Goal: Find specific page/section: Find specific page/section

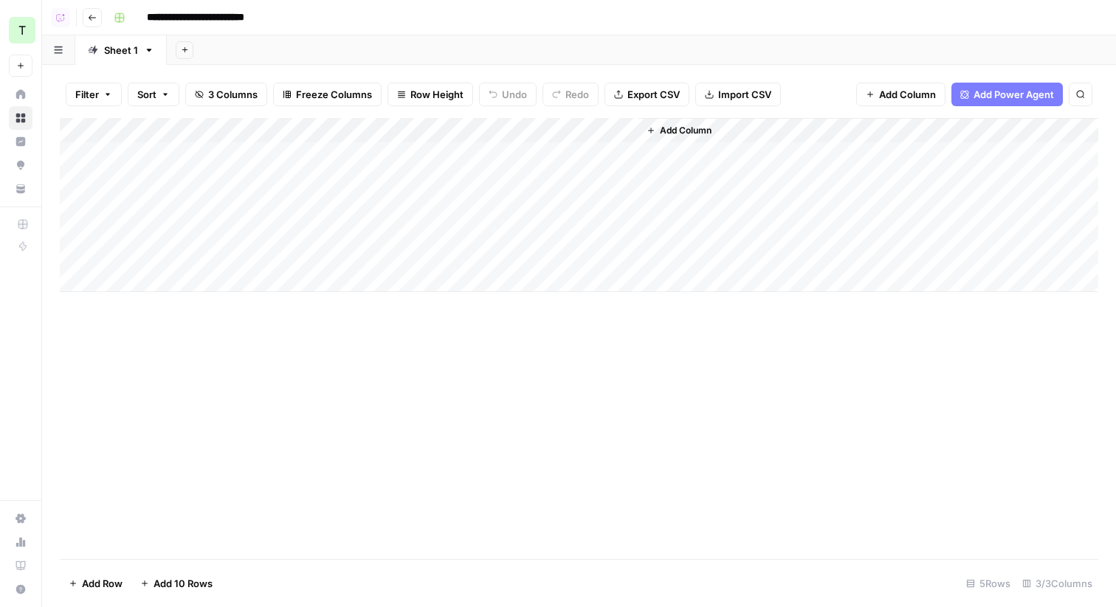
click at [377, 52] on div "Add Sheet" at bounding box center [641, 50] width 949 height 30
click at [687, 127] on span "Add Column" at bounding box center [686, 130] width 52 height 13
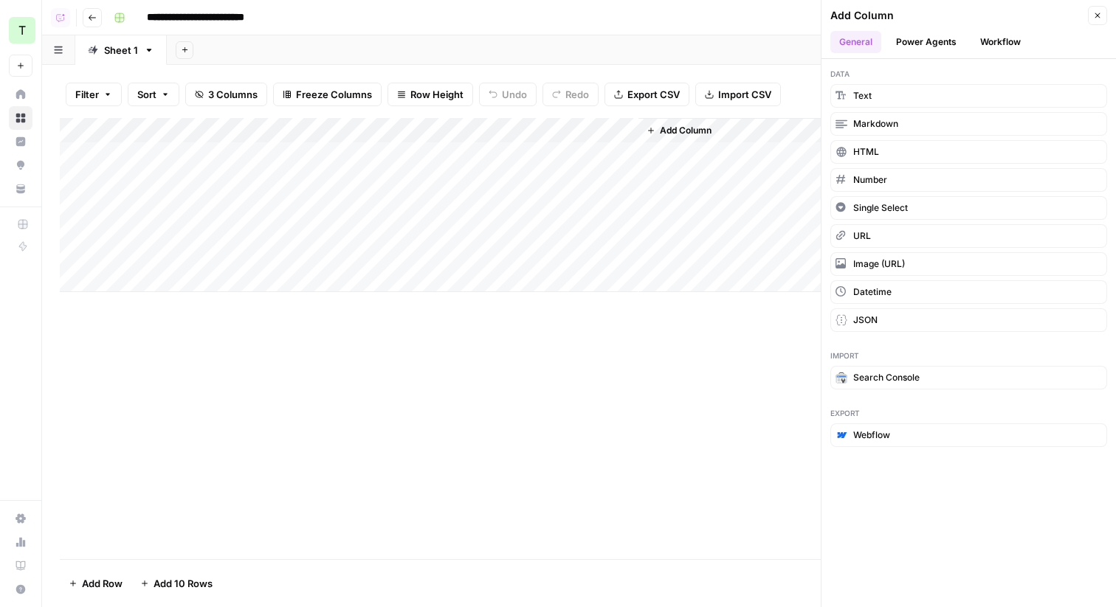
click at [919, 36] on button "Power Agents" at bounding box center [926, 42] width 78 height 22
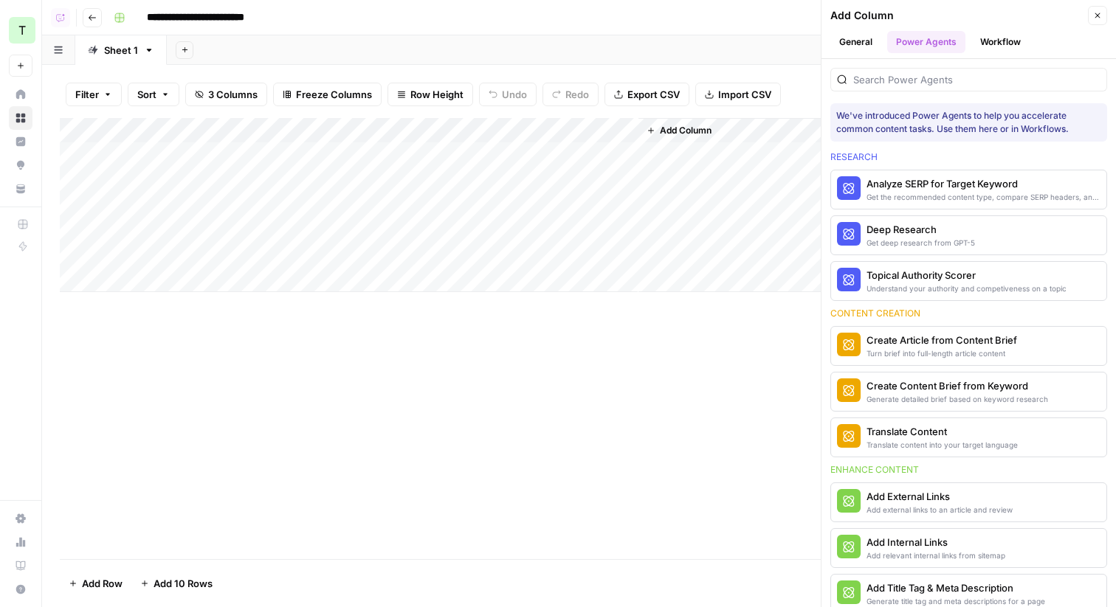
click at [1101, 18] on icon "button" at bounding box center [1097, 15] width 9 height 9
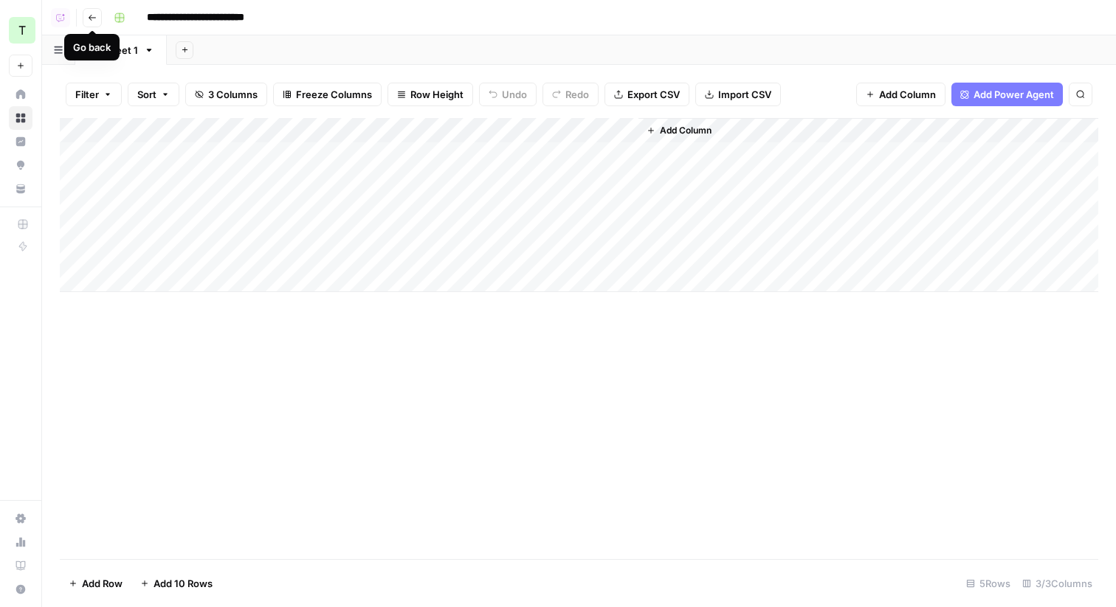
click at [93, 18] on icon "button" at bounding box center [92, 17] width 9 height 9
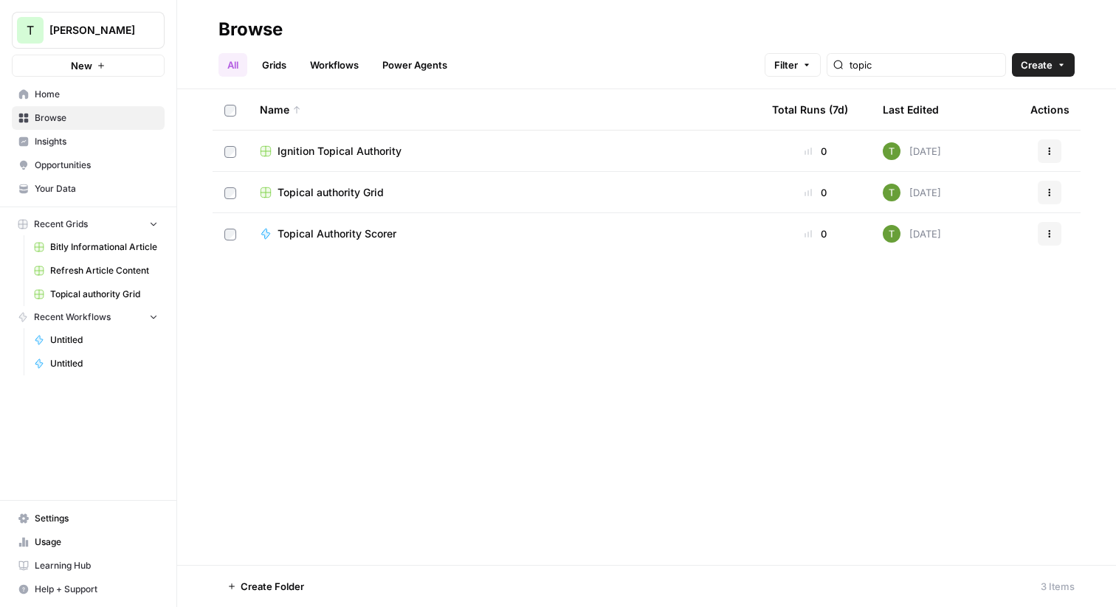
click at [49, 119] on span "Browse" at bounding box center [96, 117] width 123 height 13
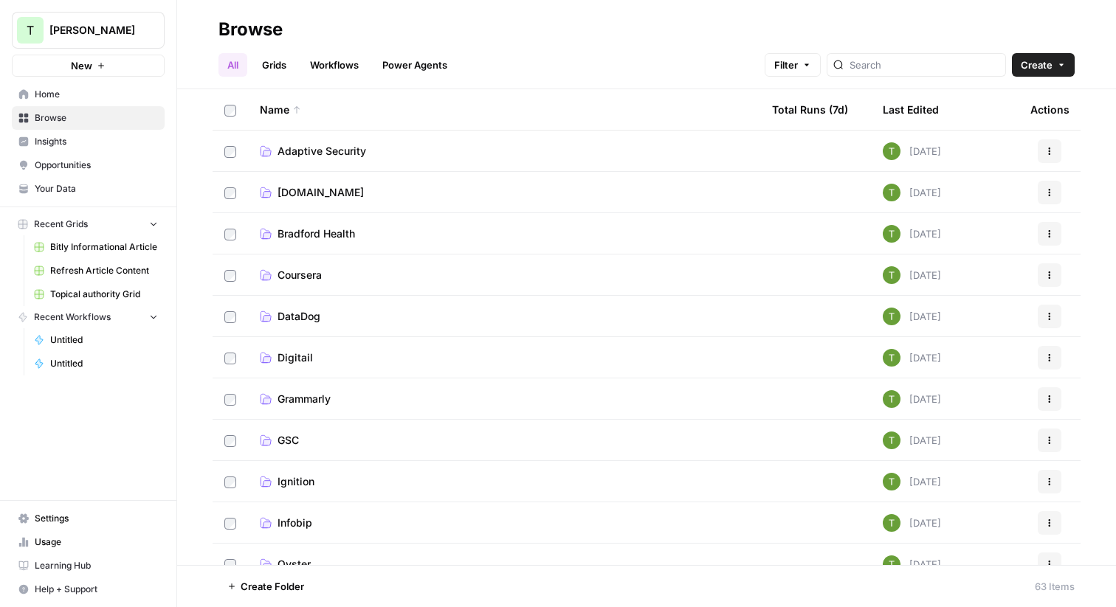
click at [268, 65] on link "Grids" at bounding box center [274, 65] width 42 height 24
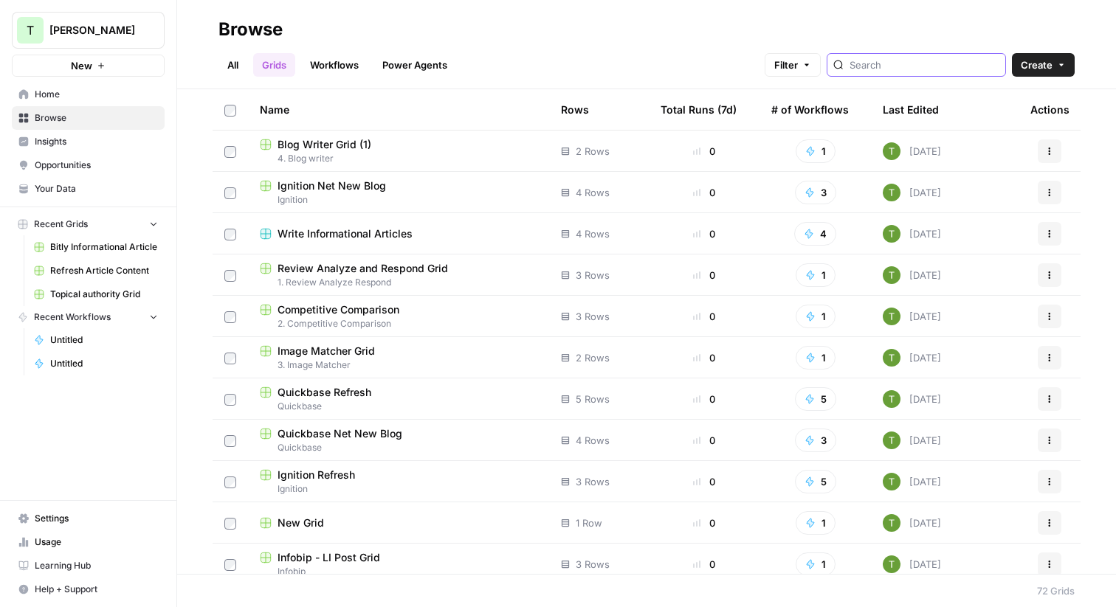
click at [920, 65] on input "search" at bounding box center [925, 65] width 150 height 15
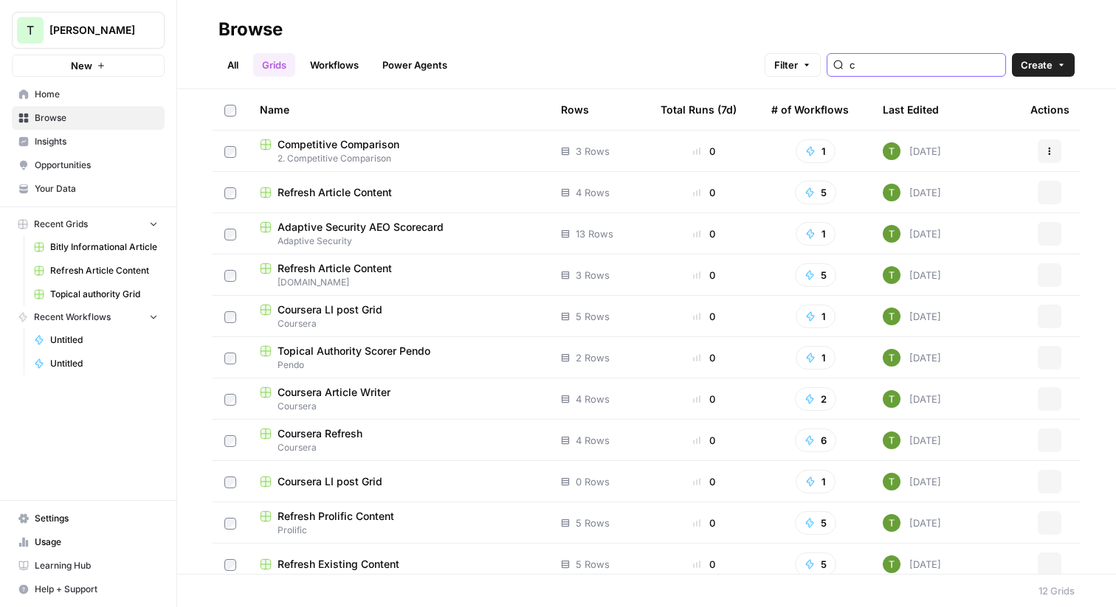
type input "c"
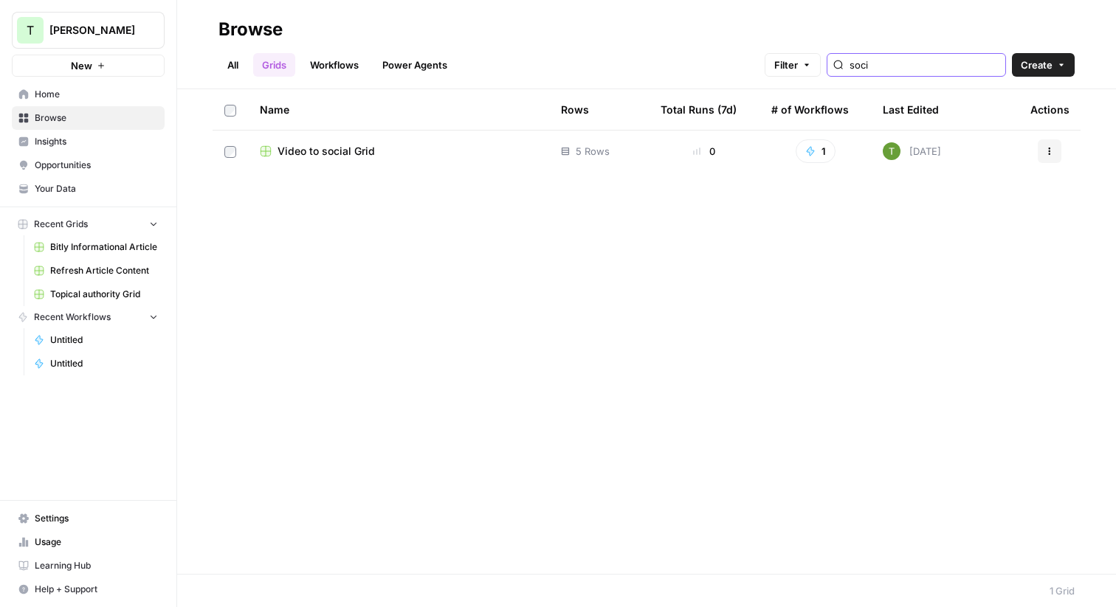
type input "soci"
click at [336, 151] on span "Video to social Grid" at bounding box center [326, 151] width 97 height 15
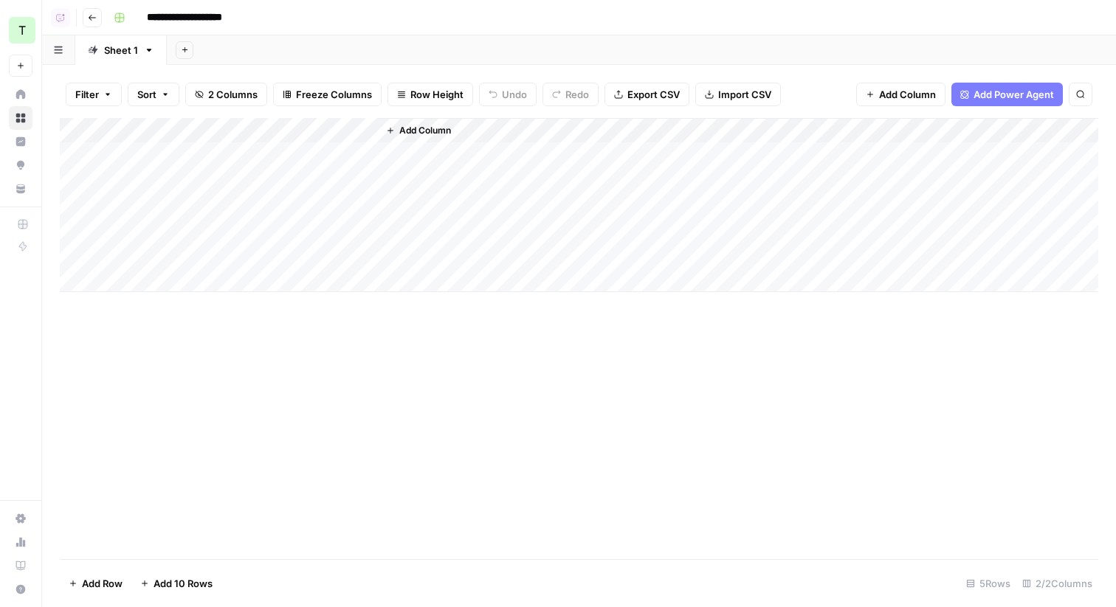
click at [90, 18] on icon "button" at bounding box center [92, 17] width 9 height 9
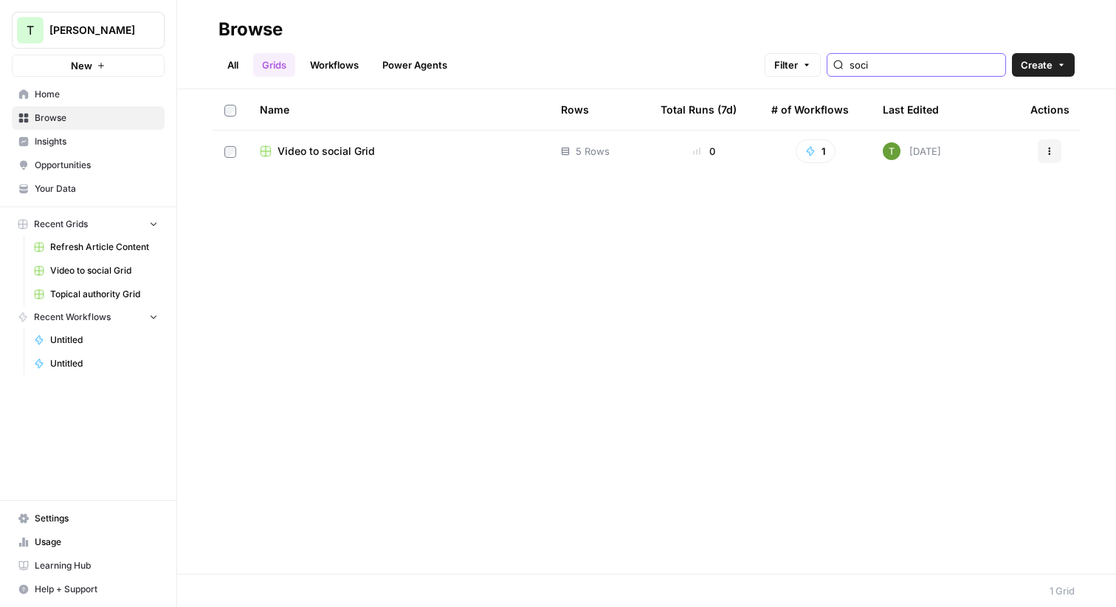
click at [911, 66] on input "soci" at bounding box center [925, 65] width 150 height 15
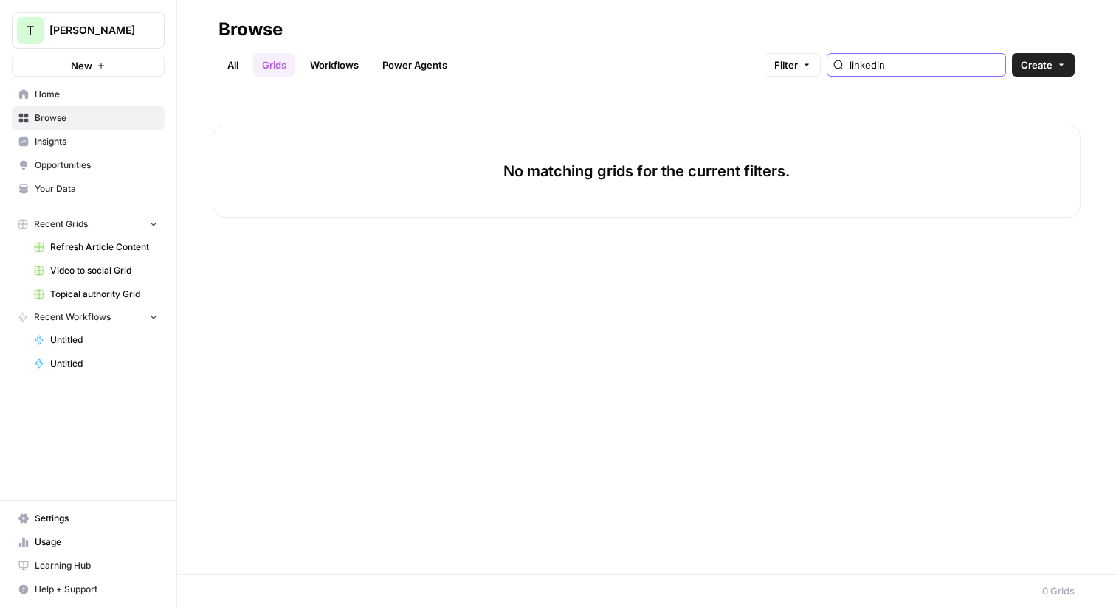
type input "linkedin"
click at [298, 55] on ul "All Grids Workflows Power Agents" at bounding box center [337, 65] width 238 height 24
click at [327, 61] on link "Workflows" at bounding box center [334, 65] width 66 height 24
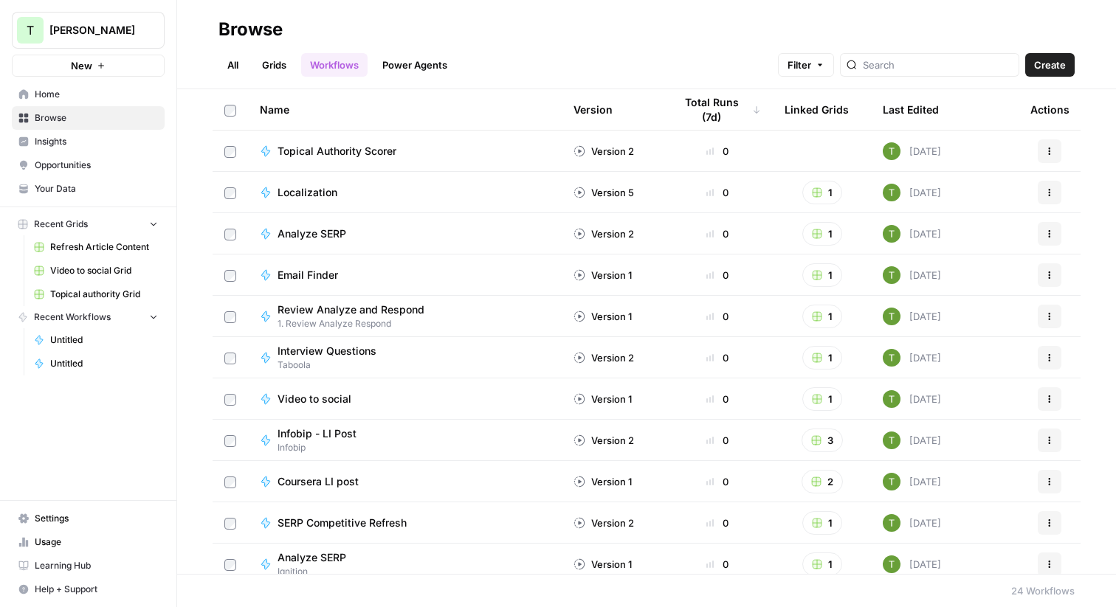
scroll to position [144, 0]
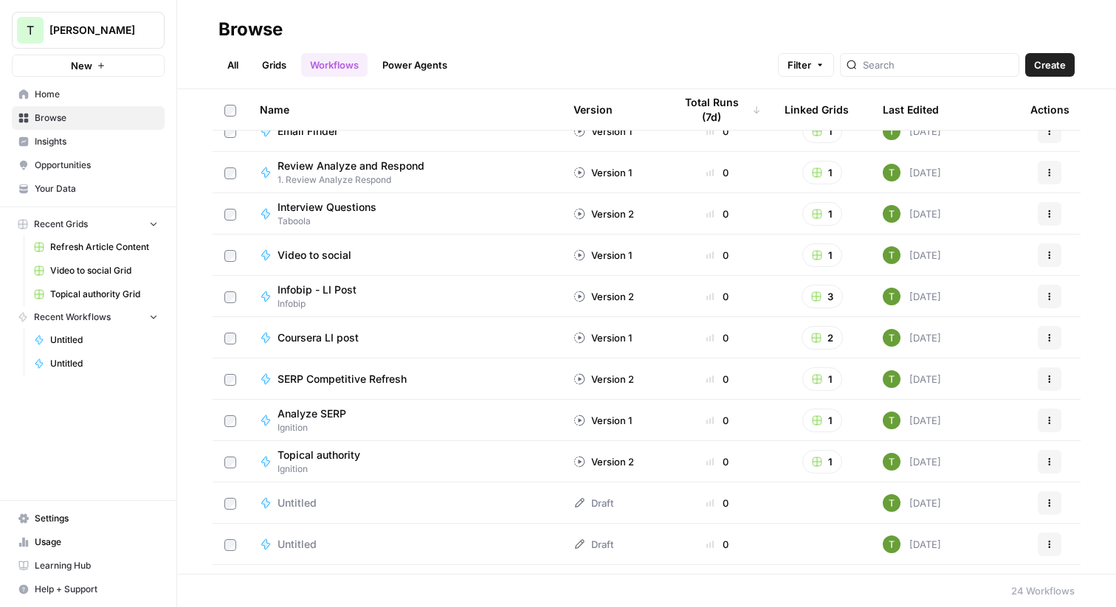
click at [276, 63] on link "Grids" at bounding box center [274, 65] width 42 height 24
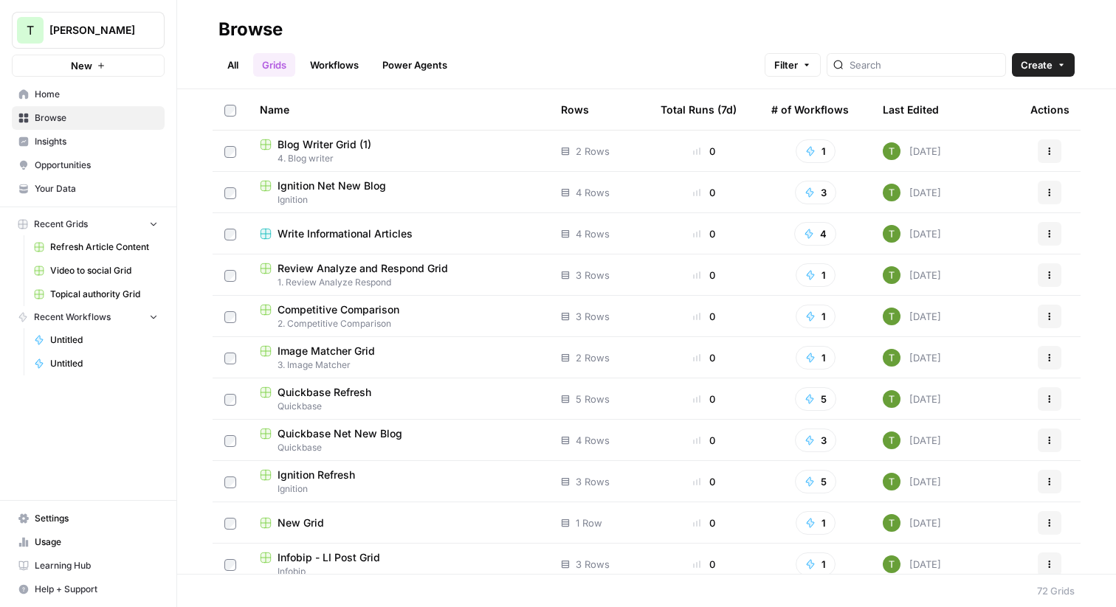
click at [278, 75] on link "Grids" at bounding box center [274, 65] width 42 height 24
click at [234, 64] on link "All" at bounding box center [232, 65] width 29 height 24
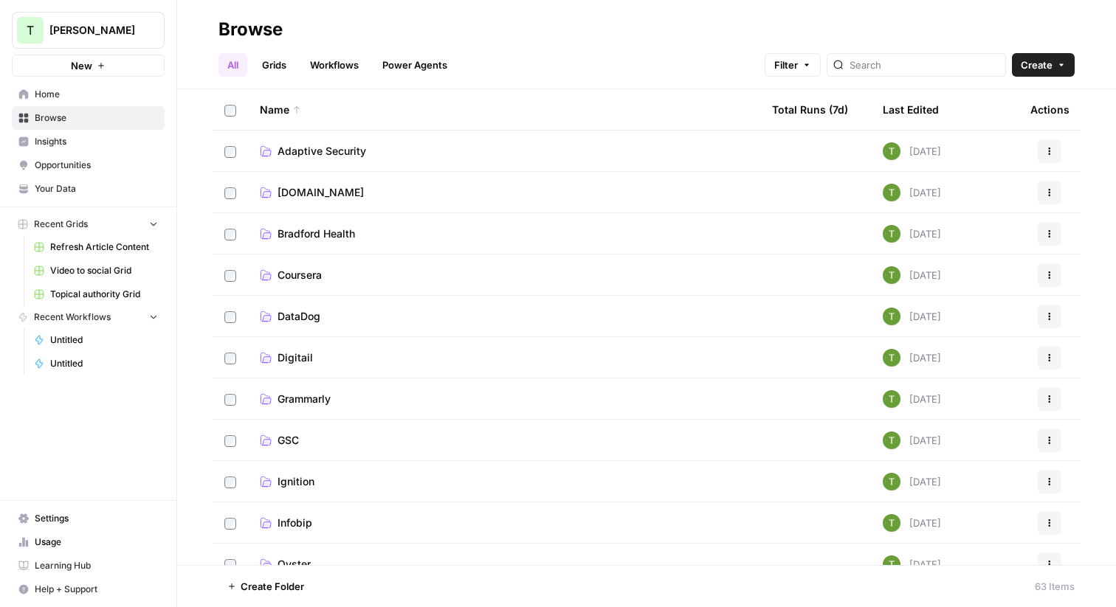
click at [295, 282] on span "Coursera" at bounding box center [300, 275] width 44 height 15
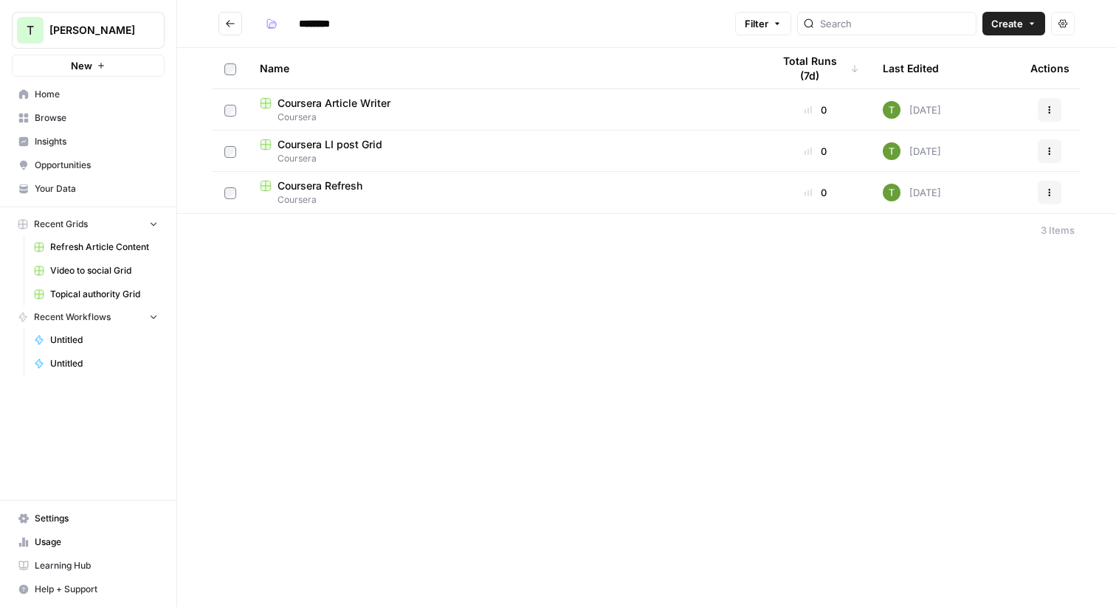
click at [323, 149] on span "Coursera LI post Grid" at bounding box center [330, 144] width 105 height 15
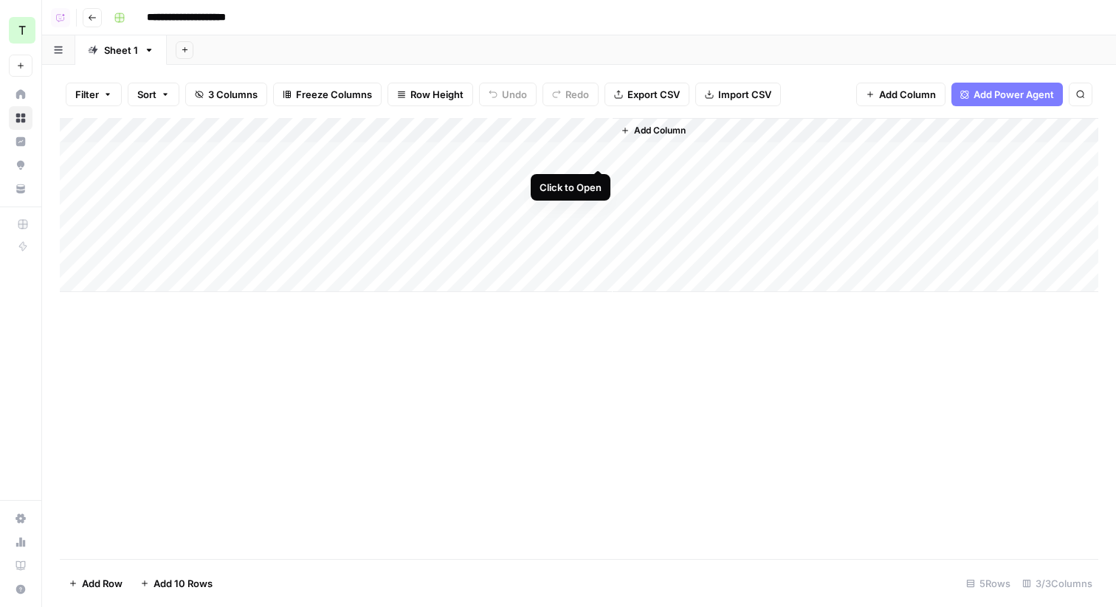
click at [596, 154] on div "Add Column" at bounding box center [579, 205] width 1039 height 174
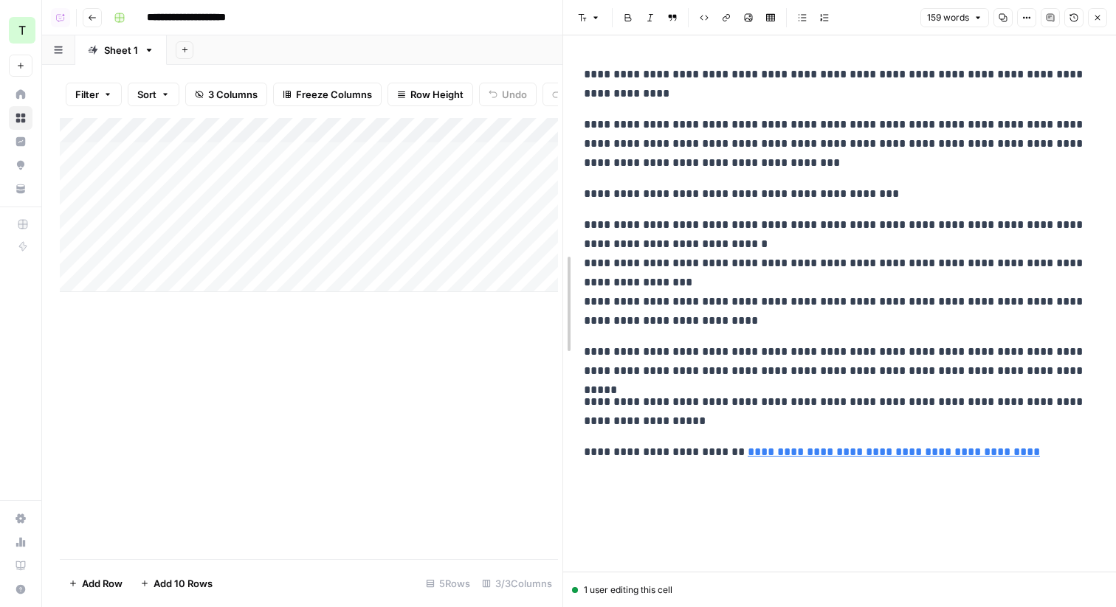
drag, startPoint x: 562, startPoint y: 191, endPoint x: 668, endPoint y: 191, distance: 106.3
click at [1098, 16] on icon "button" at bounding box center [1097, 18] width 5 height 5
